Goal: Information Seeking & Learning: Learn about a topic

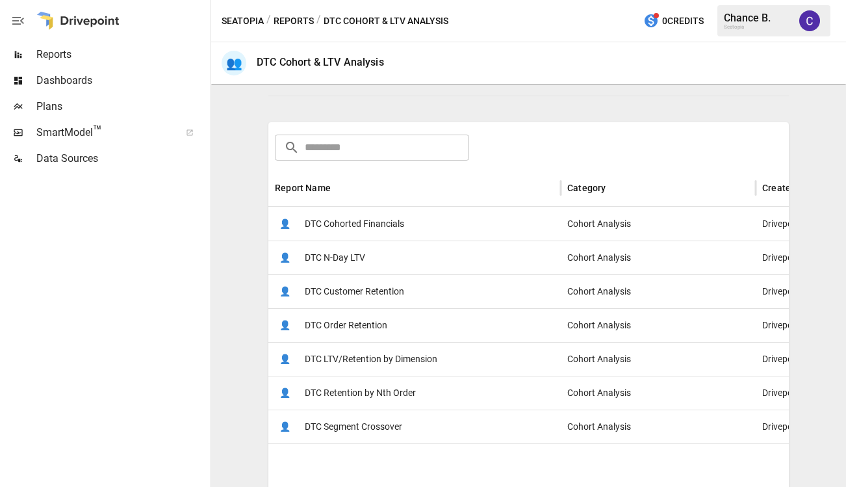
click at [348, 291] on span "DTC Customer Retention" at bounding box center [354, 291] width 99 height 33
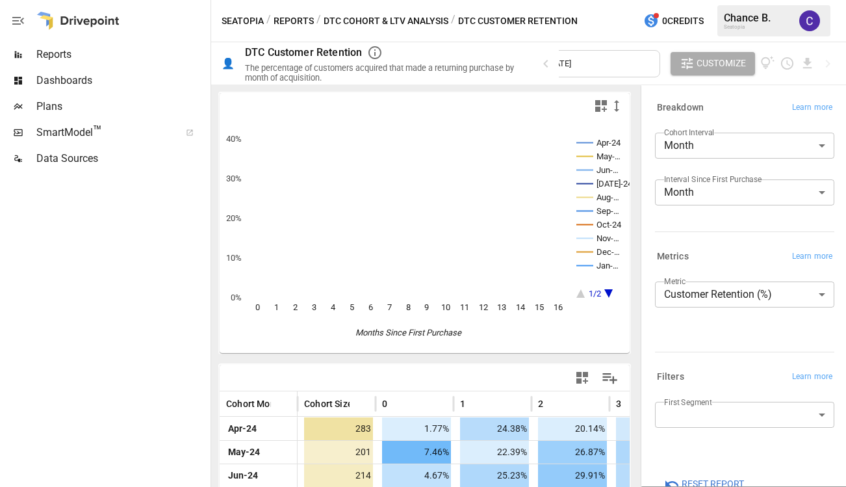
scroll to position [29, 0]
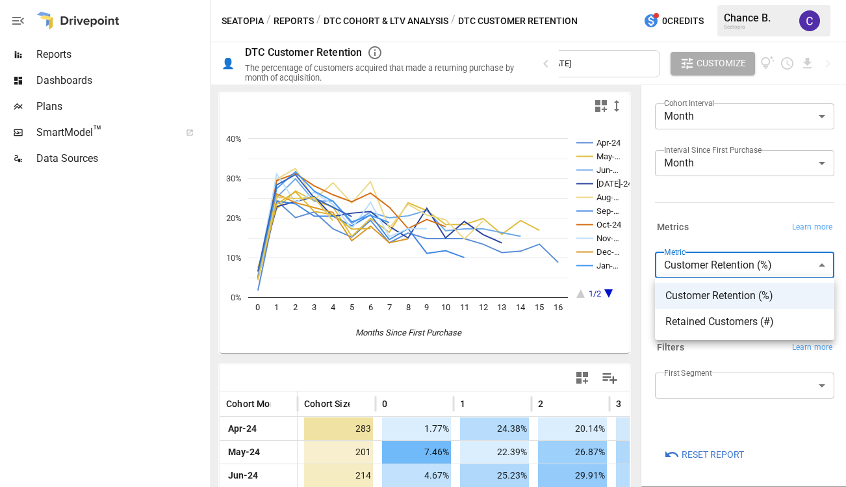
click at [713, 0] on body "Reports Dashboards Plans SmartModel ™ Data Sources Seatopia / Reports / DTC Coh…" at bounding box center [423, 0] width 846 height 0
click at [713, 264] on div at bounding box center [423, 243] width 846 height 487
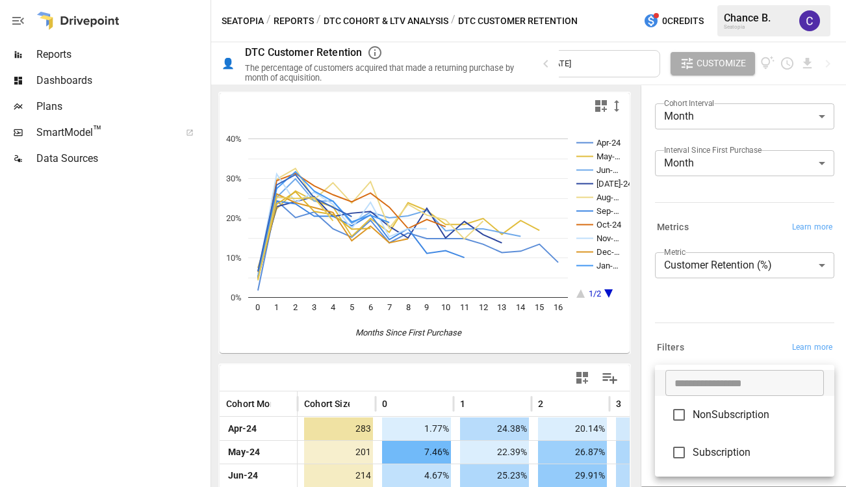
click at [696, 0] on body "Reports Dashboards Plans SmartModel ™ Data Sources Seatopia / Reports / DTC Coh…" at bounding box center [423, 0] width 846 height 0
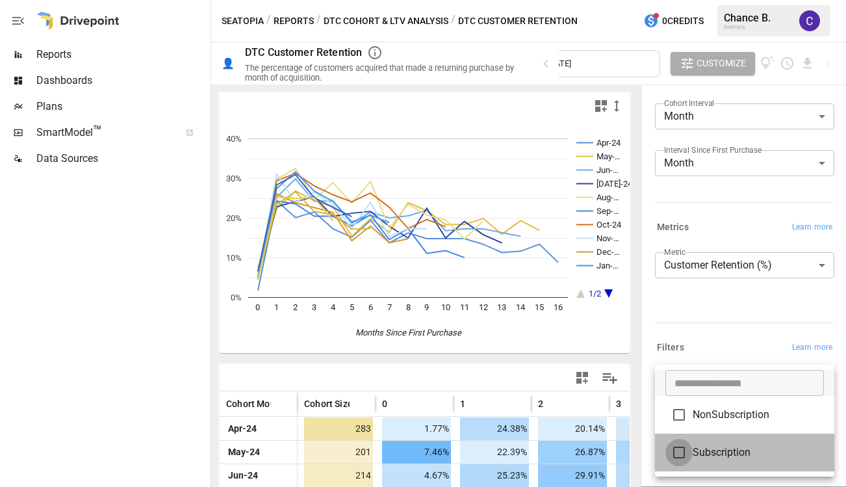
type input "**********"
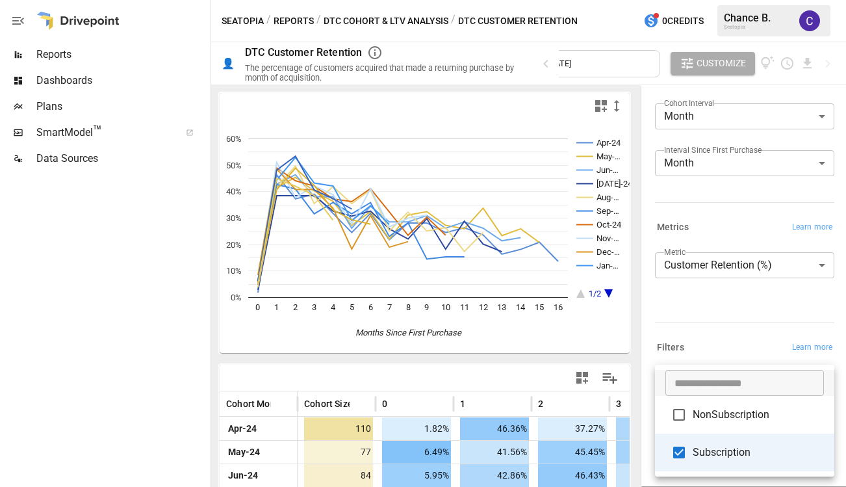
click at [598, 66] on div at bounding box center [423, 243] width 846 height 487
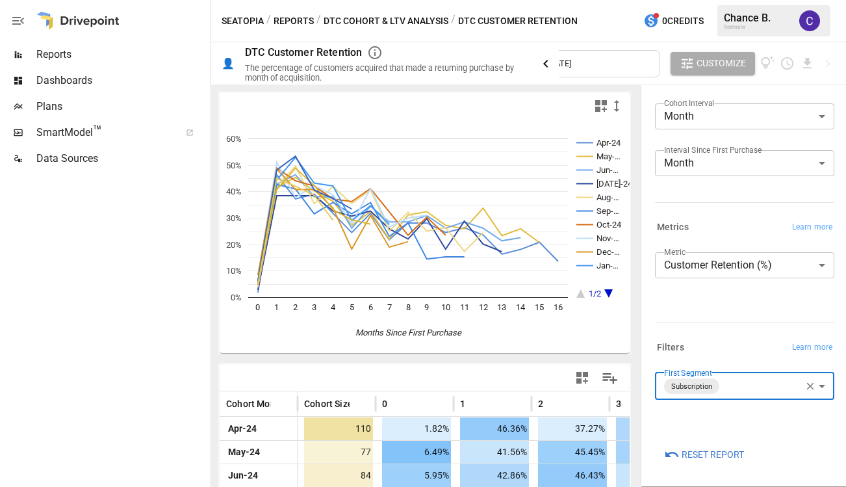
click at [544, 64] on icon "button" at bounding box center [545, 64] width 5 height 8
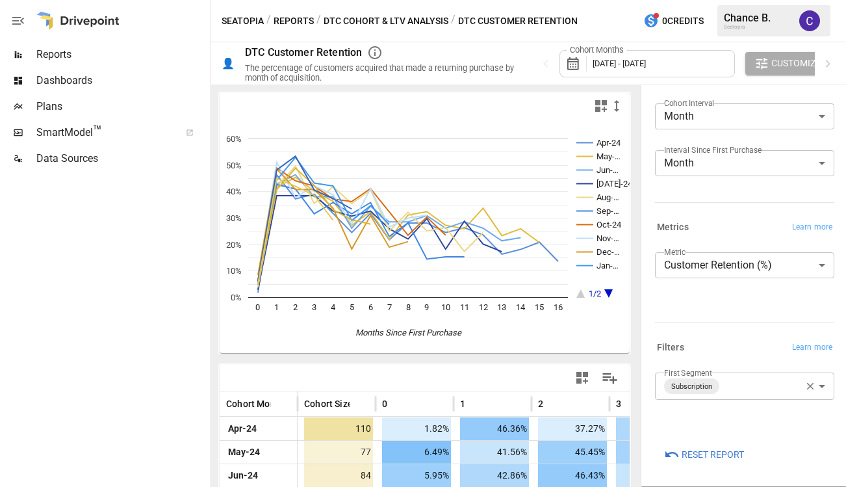
click at [602, 63] on span "[DATE] - [DATE]" at bounding box center [618, 63] width 53 height 10
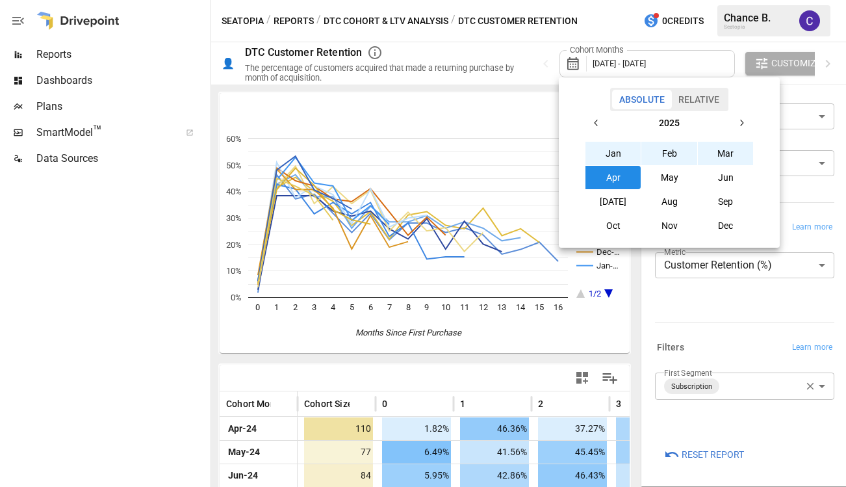
click at [594, 122] on icon "button" at bounding box center [596, 123] width 10 height 10
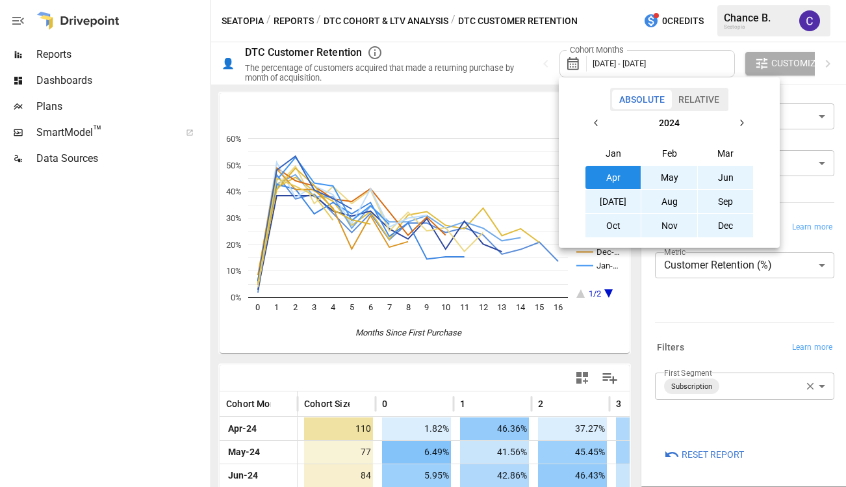
click at [594, 122] on icon "button" at bounding box center [596, 123] width 10 height 10
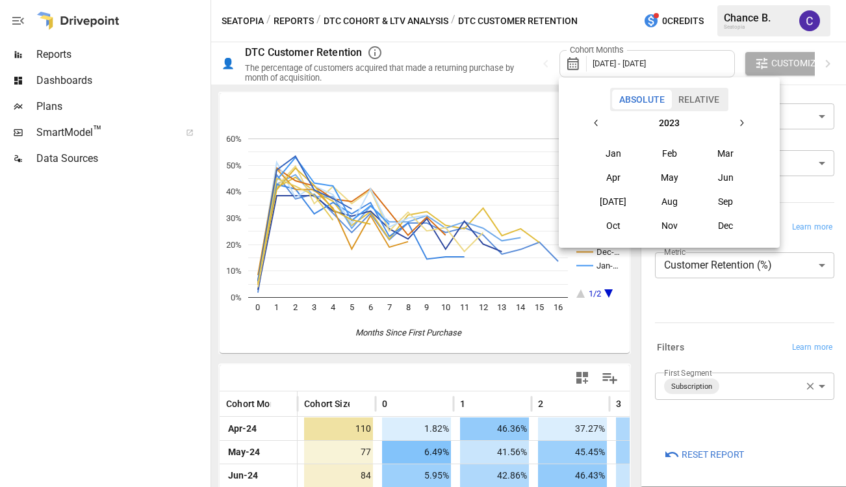
click at [611, 177] on button "Apr" at bounding box center [613, 177] width 56 height 23
click at [743, 123] on icon "button" at bounding box center [741, 123] width 3 height 6
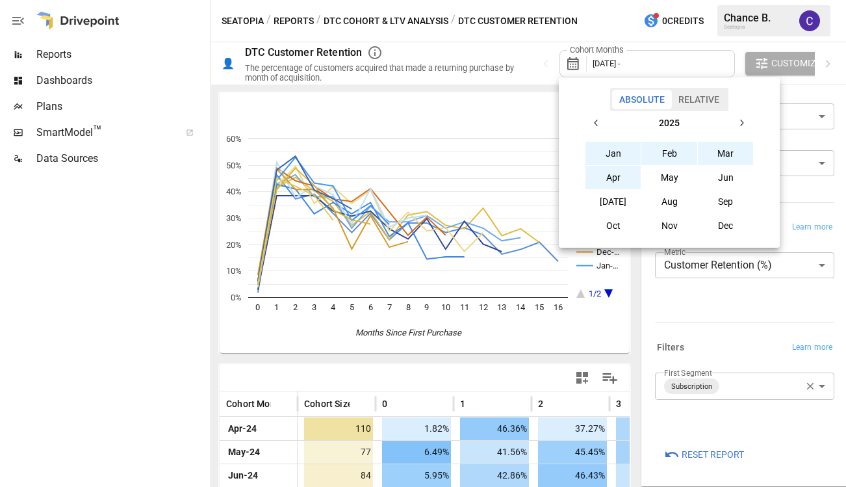
click at [620, 178] on button "Apr" at bounding box center [613, 177] width 56 height 23
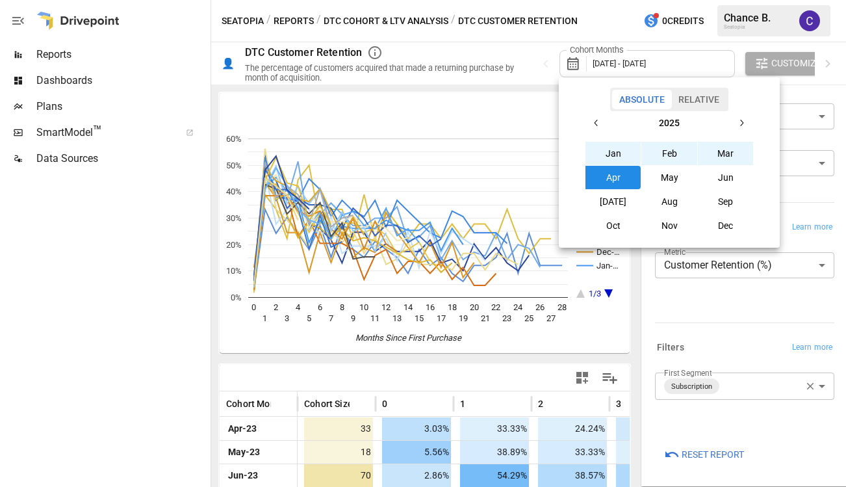
click at [538, 54] on div at bounding box center [423, 243] width 846 height 487
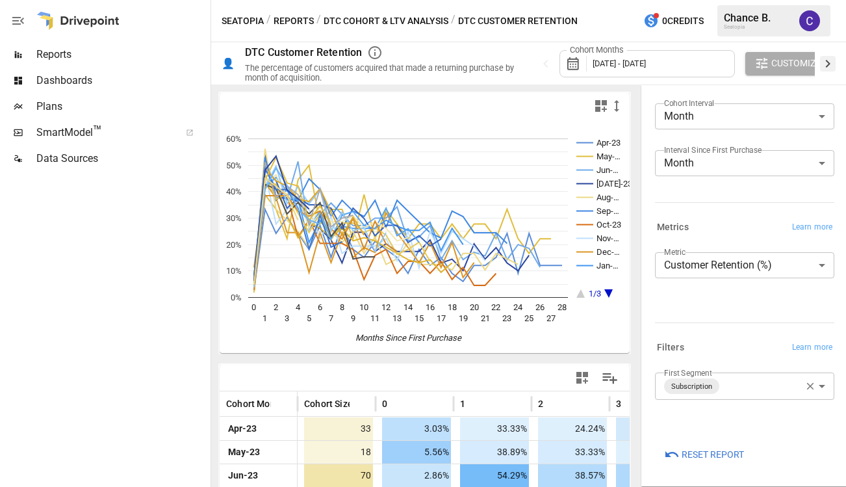
click at [828, 60] on icon "button" at bounding box center [828, 64] width 16 height 16
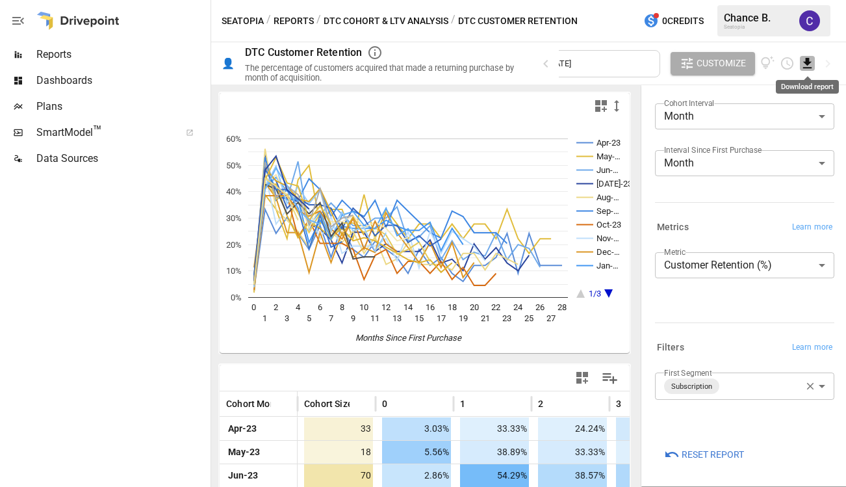
click at [807, 65] on icon "Download report" at bounding box center [807, 63] width 8 height 10
click at [783, 112] on li "Download as CSV" at bounding box center [784, 115] width 103 height 26
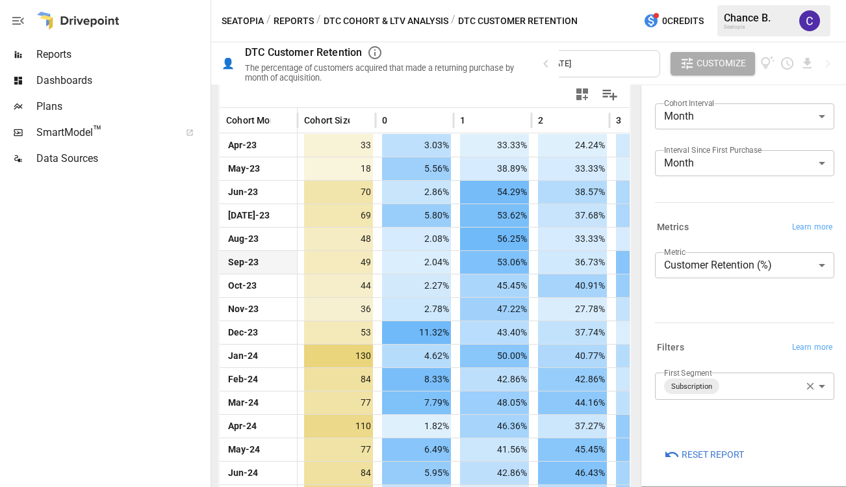
click at [722, 0] on body "Reports Dashboards Plans SmartModel ™ Data Sources Seatopia / Reports / DTC Coh…" at bounding box center [423, 0] width 846 height 0
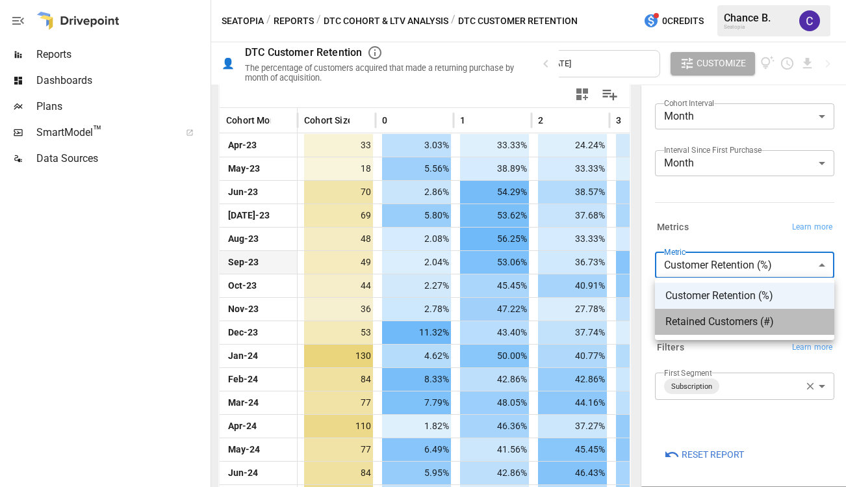
click at [723, 324] on span "Retained Customers (#)" at bounding box center [744, 322] width 158 height 16
type input "**********"
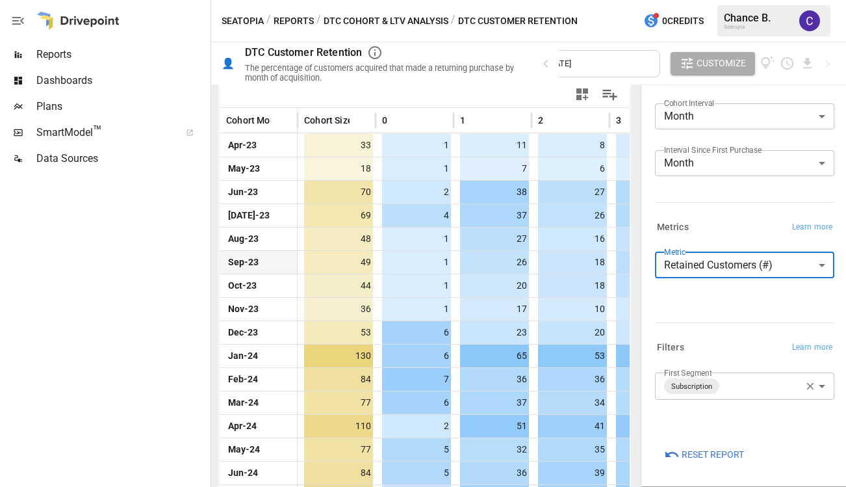
click at [297, 18] on button "Reports" at bounding box center [293, 21] width 40 height 16
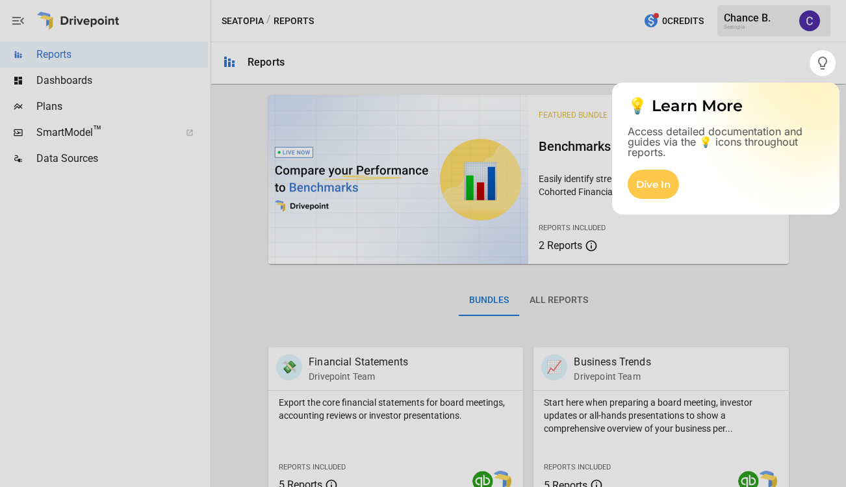
click at [676, 290] on div at bounding box center [423, 281] width 846 height 411
click at [733, 283] on div at bounding box center [423, 281] width 846 height 411
click at [661, 185] on div "Dive In" at bounding box center [652, 184] width 51 height 29
